Goal: Check status

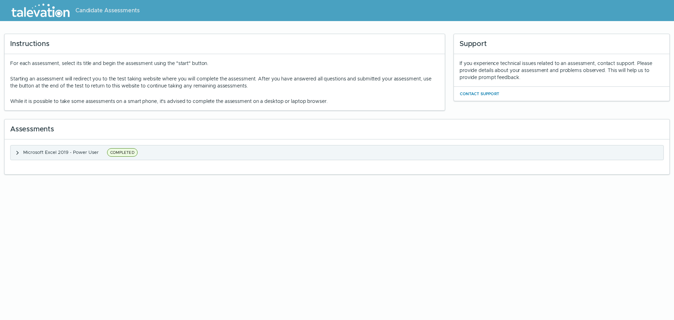
click at [18, 156] on span "button" at bounding box center [18, 152] width 6 height 7
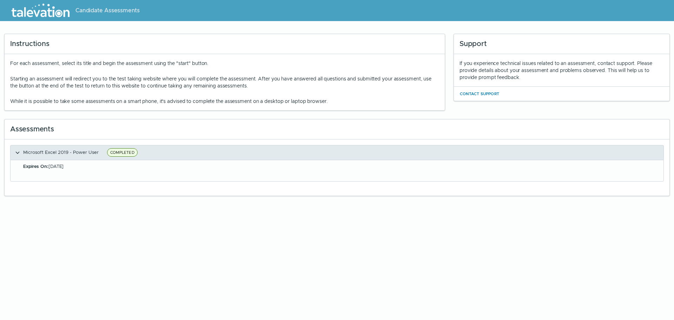
click at [129, 151] on span "COMPLETED" at bounding box center [122, 152] width 31 height 8
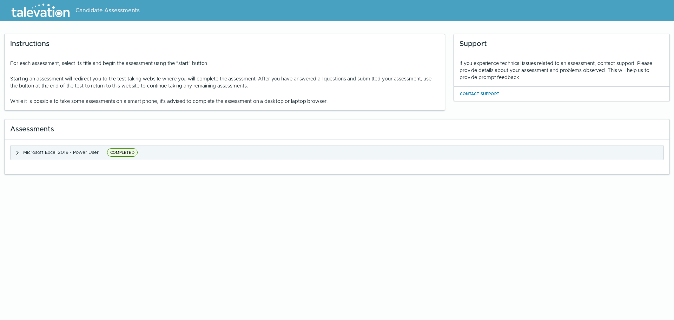
click at [135, 156] on clr-accordion-title "Microsoft Excel 2019 - Power User COMPLETED" at bounding box center [81, 152] width 117 height 9
